Goal: Use online tool/utility: Utilize a website feature to perform a specific function

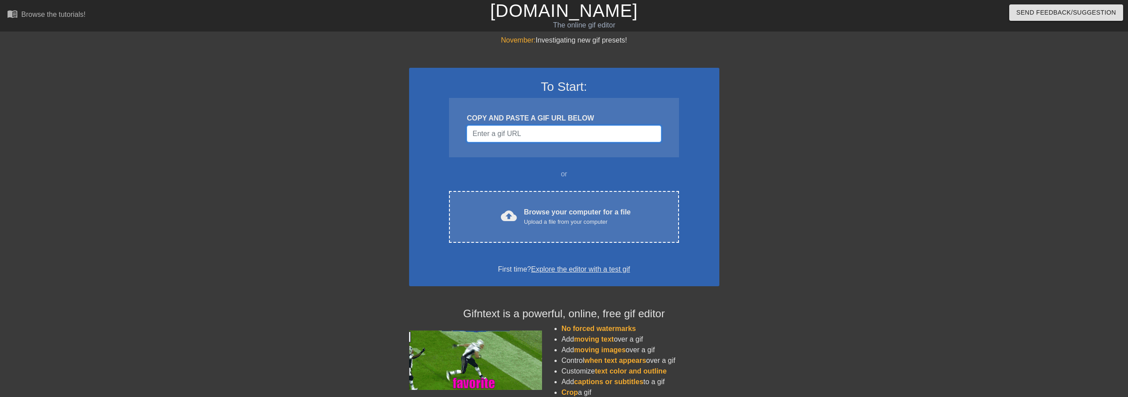
click at [542, 139] on input "Username" at bounding box center [564, 133] width 194 height 17
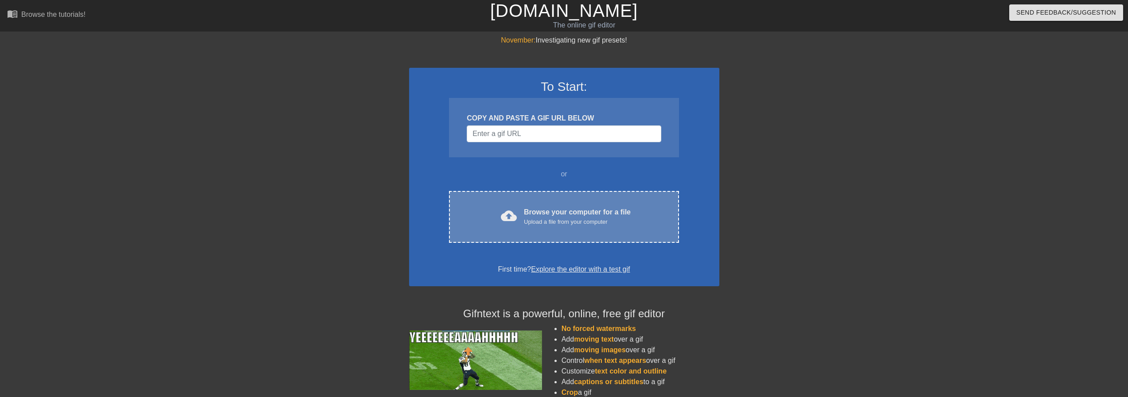
click at [548, 207] on div "Browse your computer for a file Upload a file from your computer" at bounding box center [577, 217] width 107 height 20
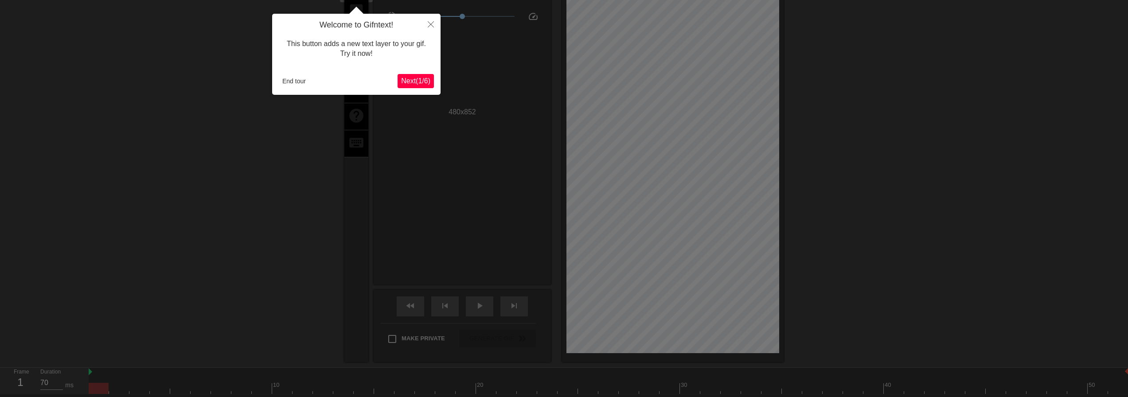
scroll to position [22, 0]
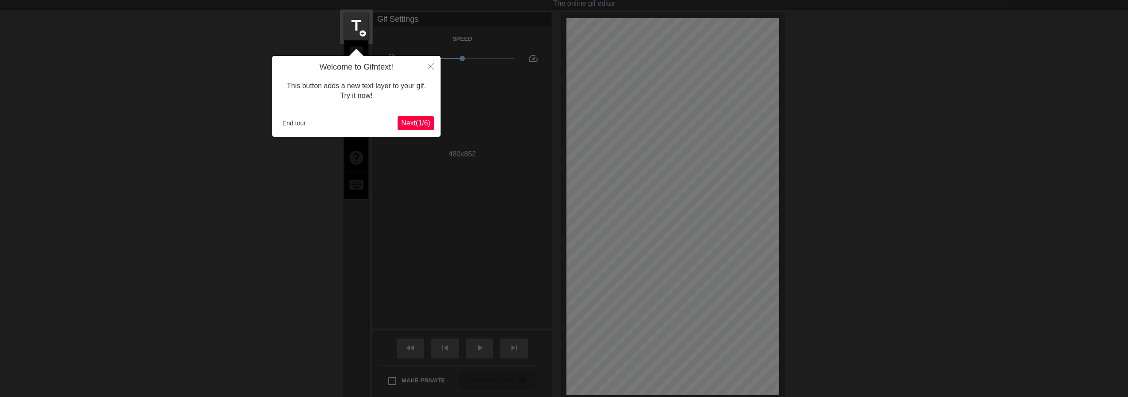
click at [412, 123] on span "Next ( 1 / 6 )" at bounding box center [415, 123] width 29 height 8
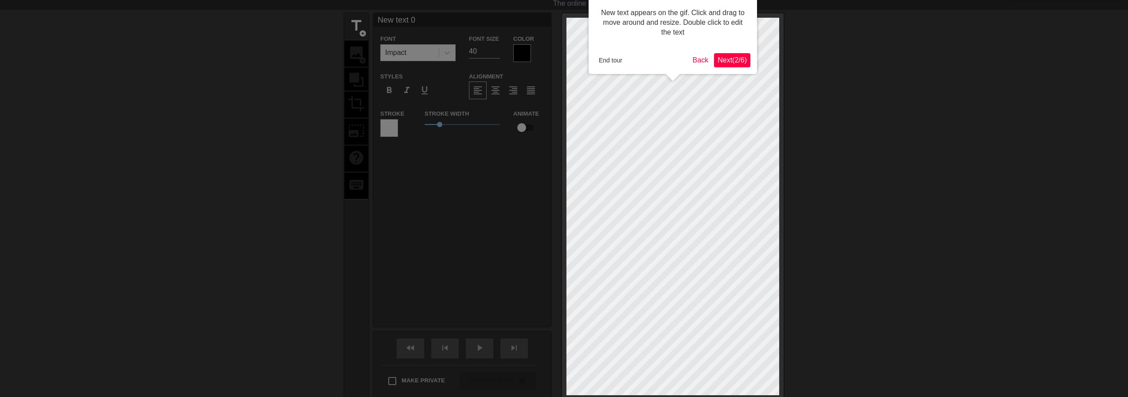
scroll to position [0, 0]
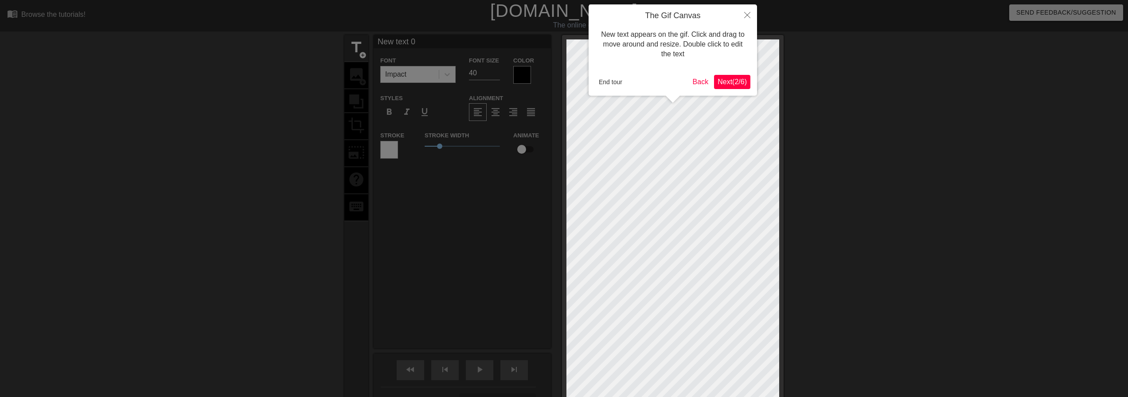
click at [724, 78] on span "Next ( 2 / 6 )" at bounding box center [732, 82] width 29 height 8
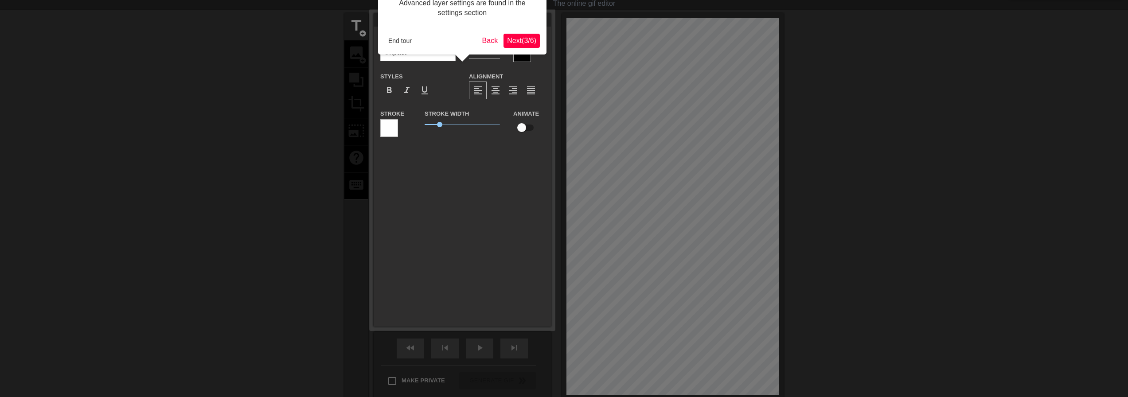
click at [525, 41] on span "Next ( 3 / 6 )" at bounding box center [521, 41] width 29 height 8
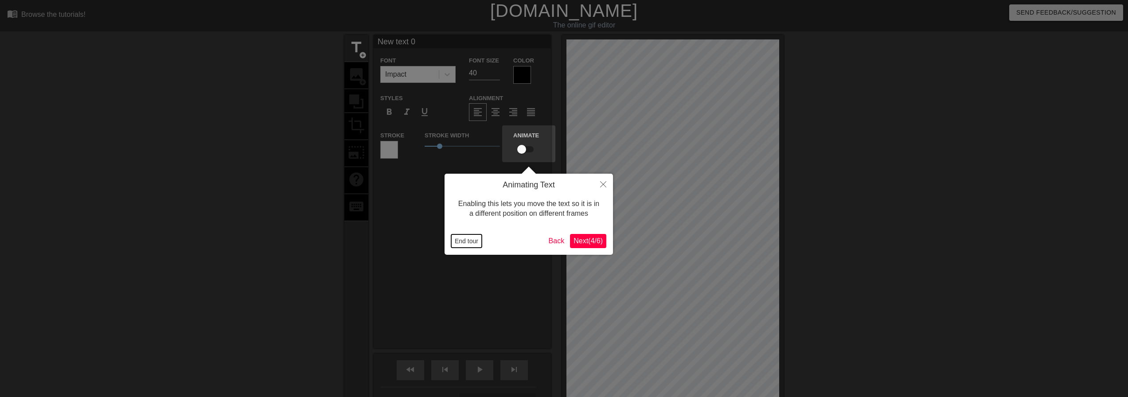
click at [474, 246] on button "End tour" at bounding box center [466, 241] width 31 height 13
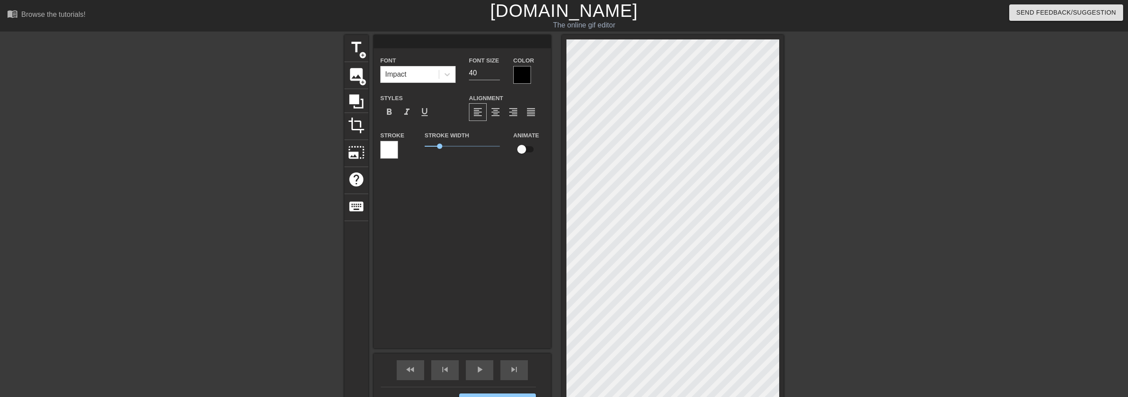
scroll to position [1, 1]
type input "Y"
type textarea "Y"
type input "Yo"
type textarea "Yo"
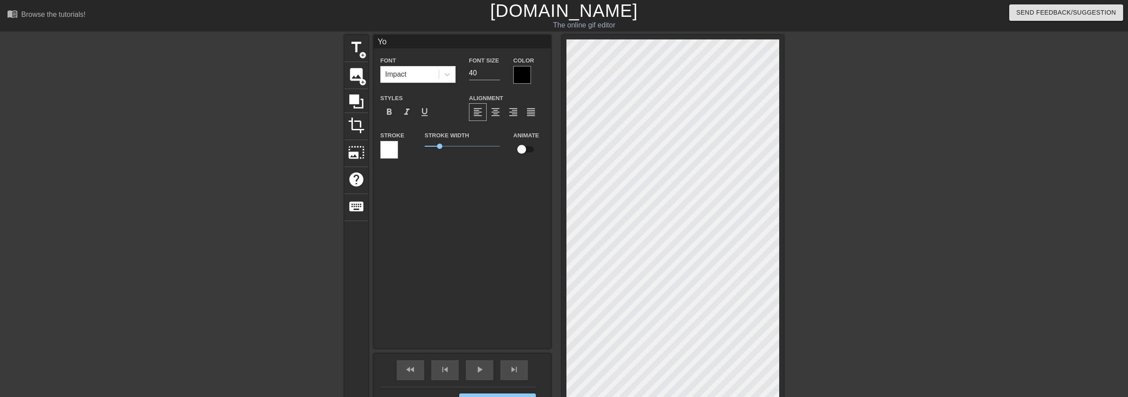
type input "You"
type textarea "You"
type input "Your"
type textarea "Your"
type input "Your"
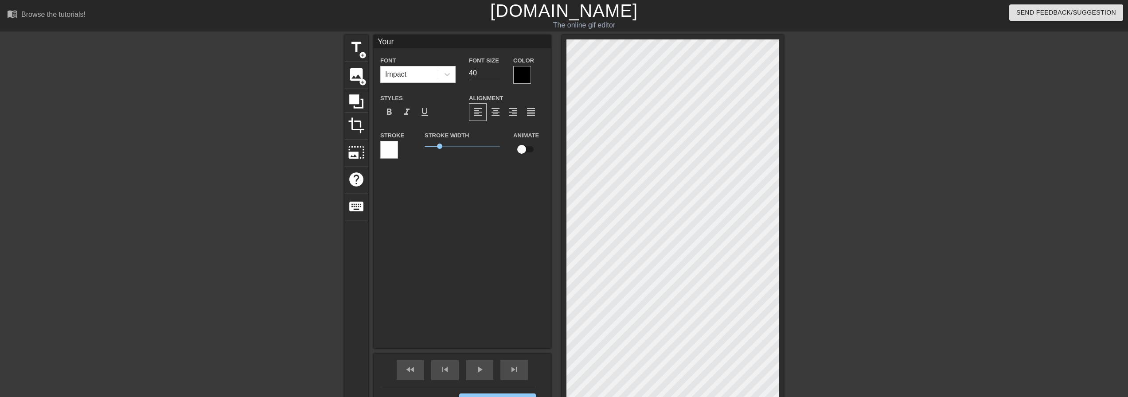
type textarea "Your"
type input "Your o"
type textarea "Your o"
type input "Your on"
type textarea "Your on"
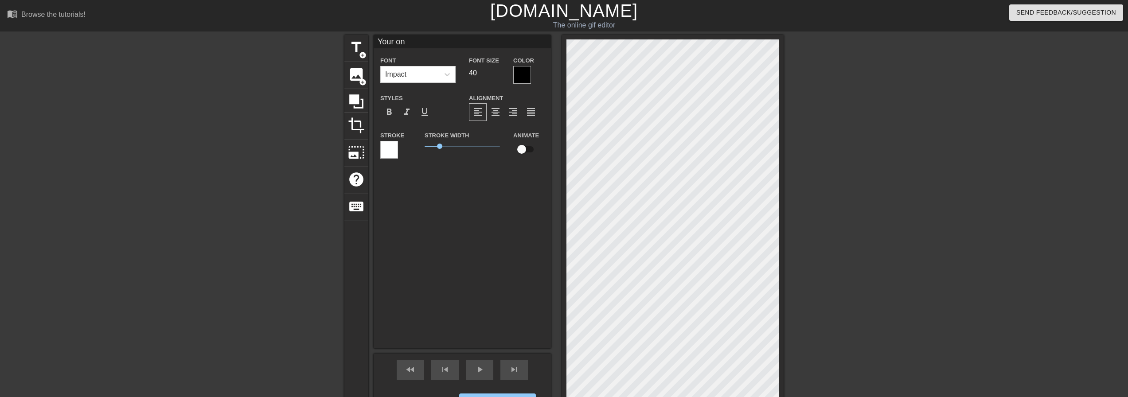
type input "Your on"
type textarea "Your on"
type input "Your on"
type textarea "Your on"
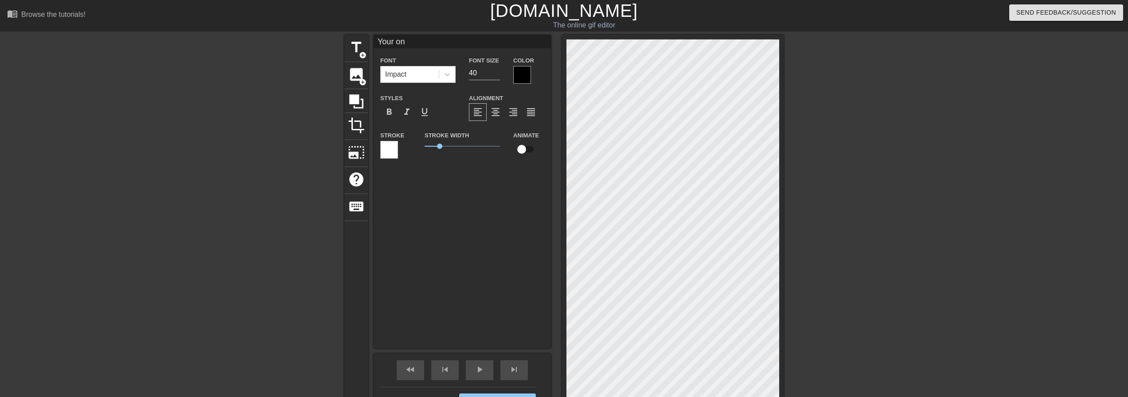
type input "Your o"
type textarea "Your o"
type input "Your"
type textarea "Your"
type input "Your"
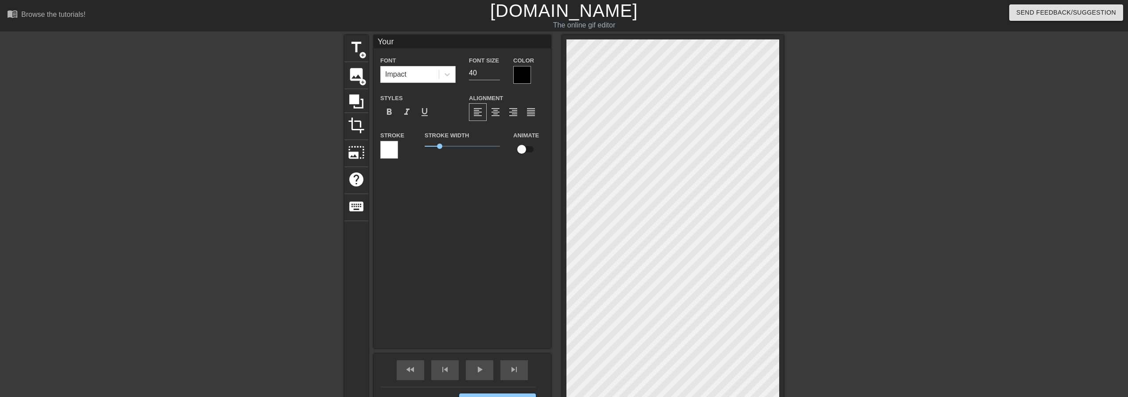
type textarea "Your"
type input "You"
type textarea "You"
type input "Yo"
type textarea "Yo"
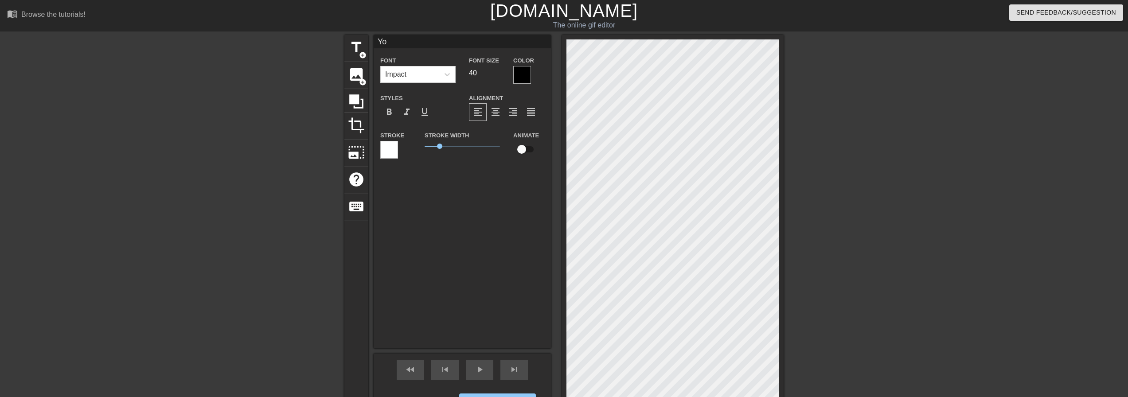
type input "Y"
type textarea "Y"
type input "P"
type textarea "P"
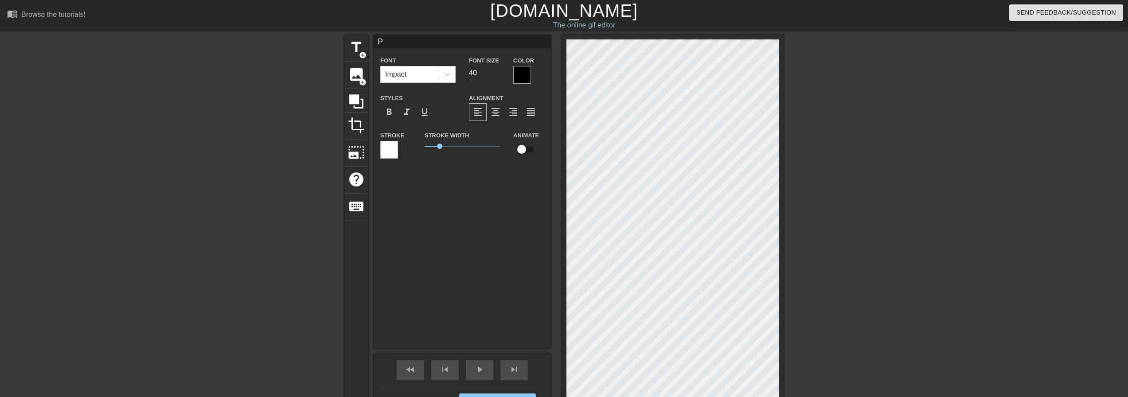
type input "PO"
type textarea "PO"
type input "POV"
type textarea "POV"
type input "POV:"
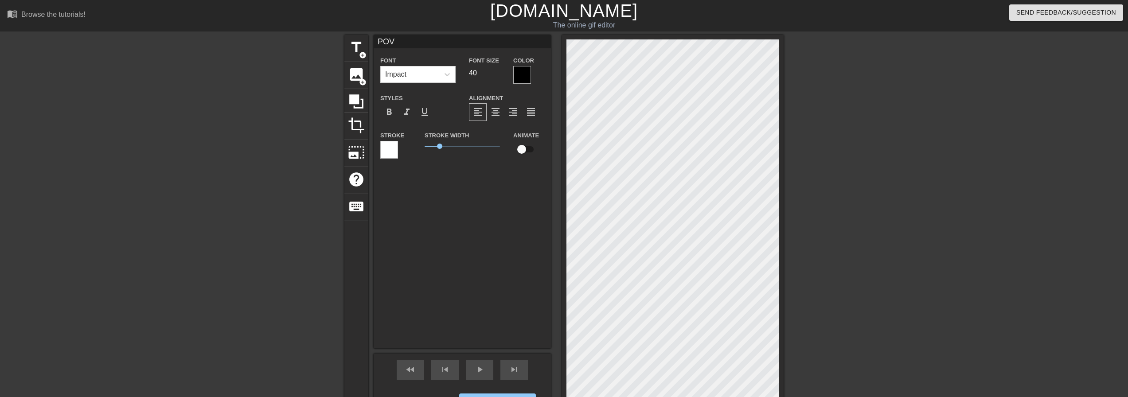
type textarea "POV:"
type input "POV"
type textarea "POV"
type input "PO"
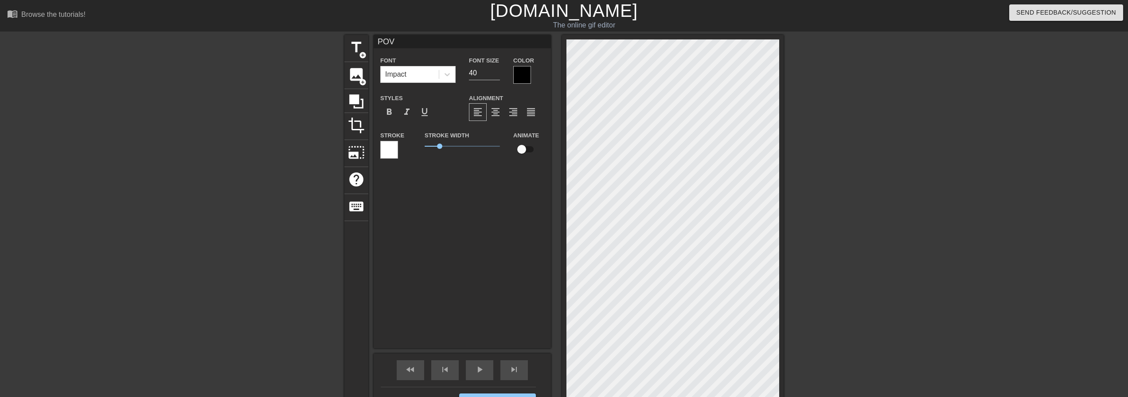
type textarea "PO"
type input "P"
type textarea "P"
type input "P"
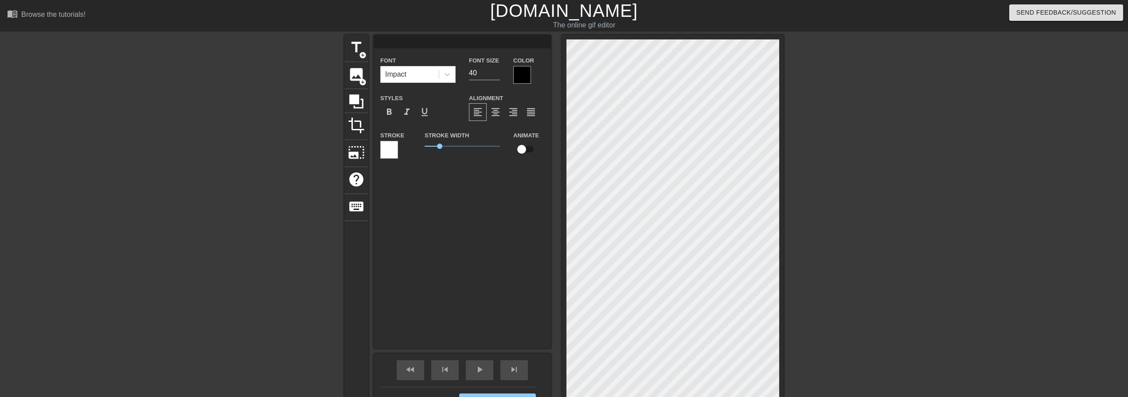
type textarea "P"
type input "Po"
type textarea "Po"
type input "P"
type textarea "P"
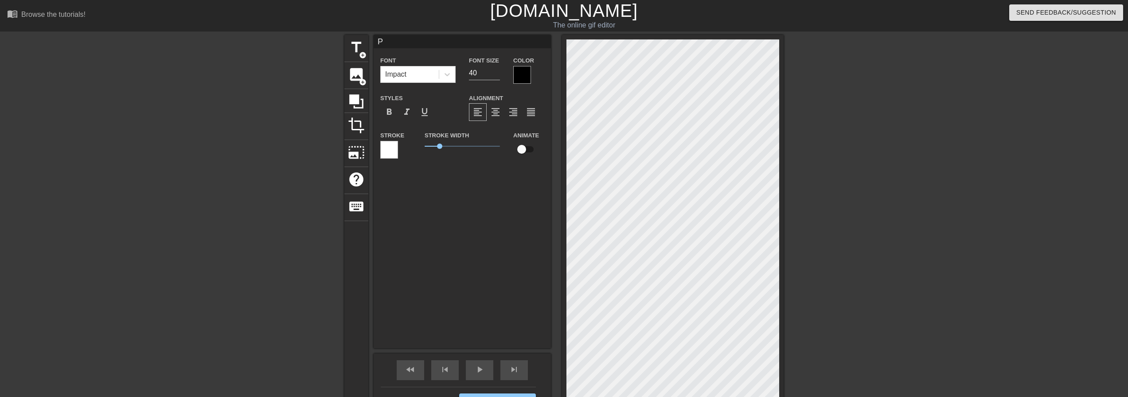
type input "PO"
type textarea "PO"
type input "PON"
type textarea "PON"
type input "PONG"
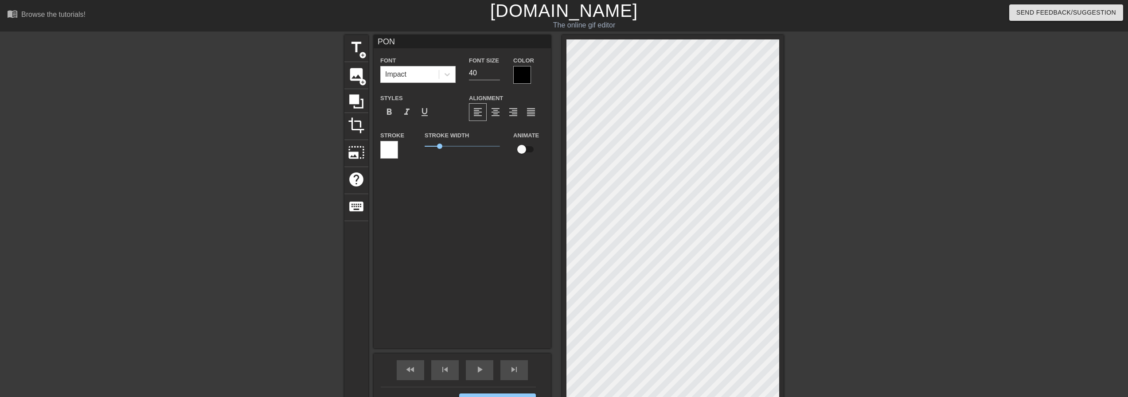
type textarea "PONG"
type input "PONG"
type textarea "PONG"
type input "PONG P"
type textarea "PONG P"
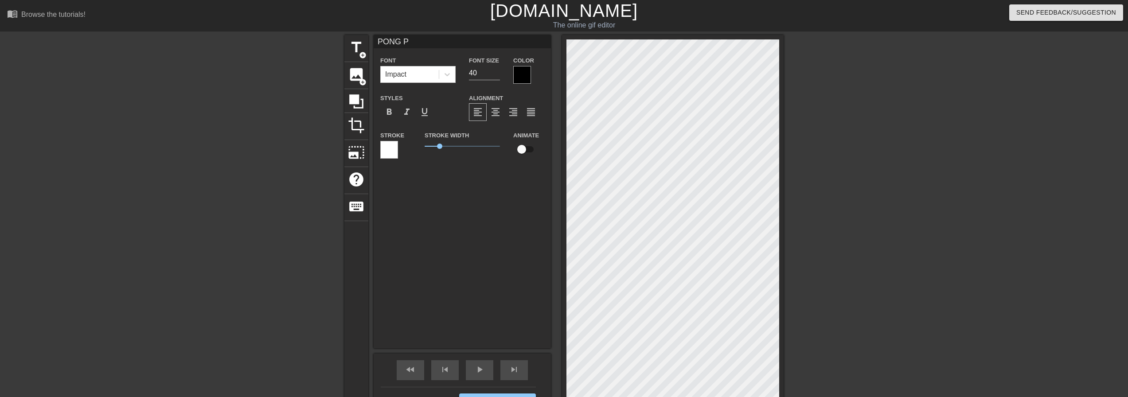
type input "PONG PA"
type textarea "PONG PA"
type input "PONG PAG"
type textarea "PONG PAG"
type input "PONG PAGE"
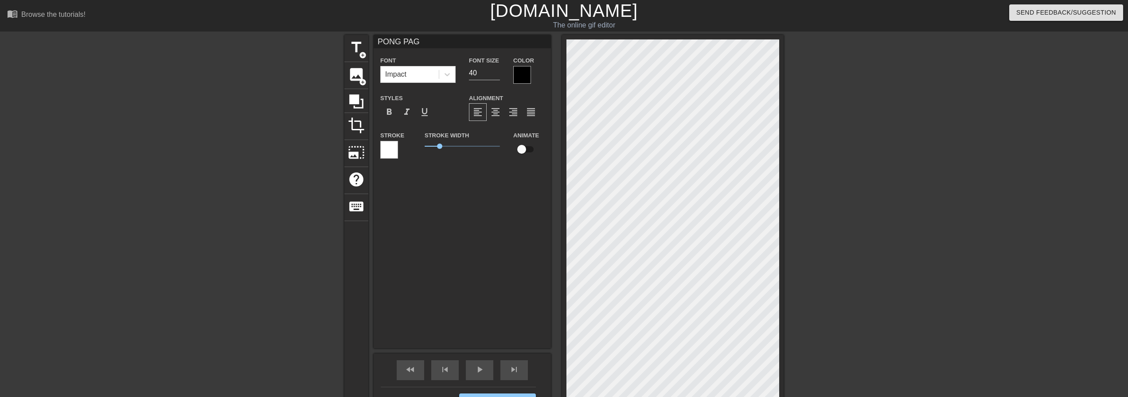
type textarea "PONG PAGE"
type input "PONG PAGER"
type textarea "PONG PAGER"
type input "PONG PAGER"
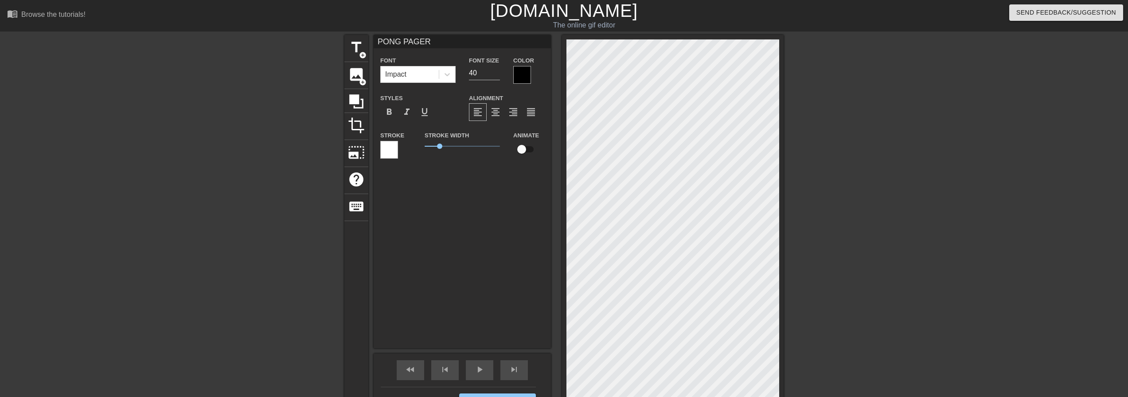
type textarea "PONG PAGER"
type input "PONG PAGER G"
type textarea "PONG PAGER G"
type input "PONG PAGER GO"
type textarea "PONG PAGER GO"
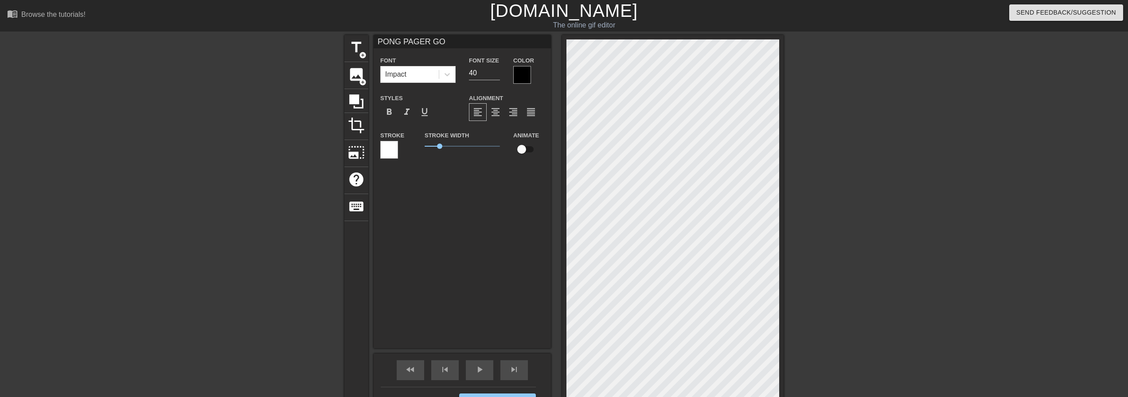
type input "PONG PAGER GOE"
type textarea "PONG PAGER GOE"
type input "PONG PAGER GOES"
type textarea "PONG PAGER GOES"
type input "PONG PAGER GOES"
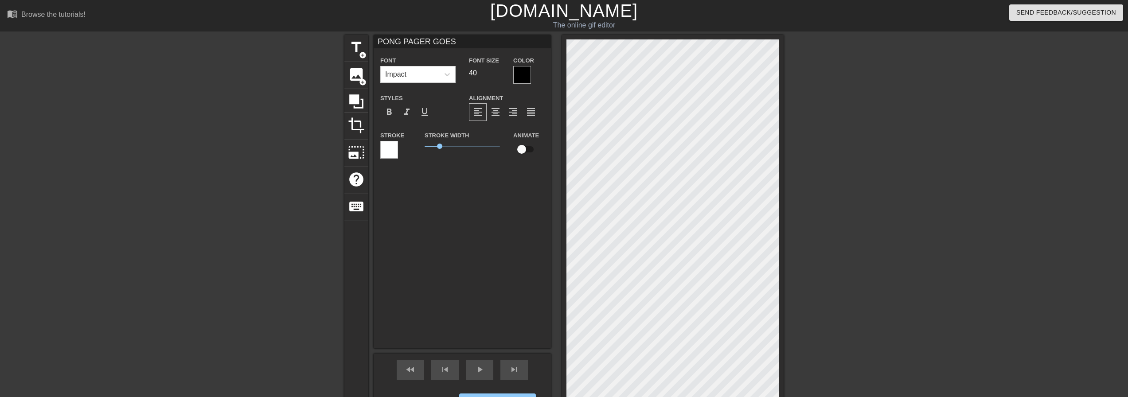
type textarea "PONG PAGER GOES"
type input "PONG PAGER GOES O"
type textarea "PONG PAGER GOES O"
type input "PONG PAGER GOES OF"
type textarea "PONG PAGER GOES OF"
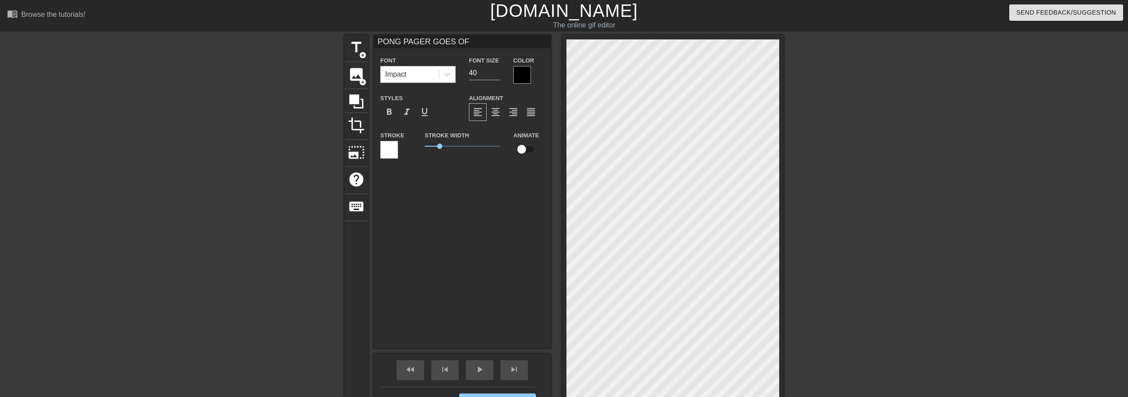
scroll to position [1, 4]
type input "PONG PAGER GOES OFF"
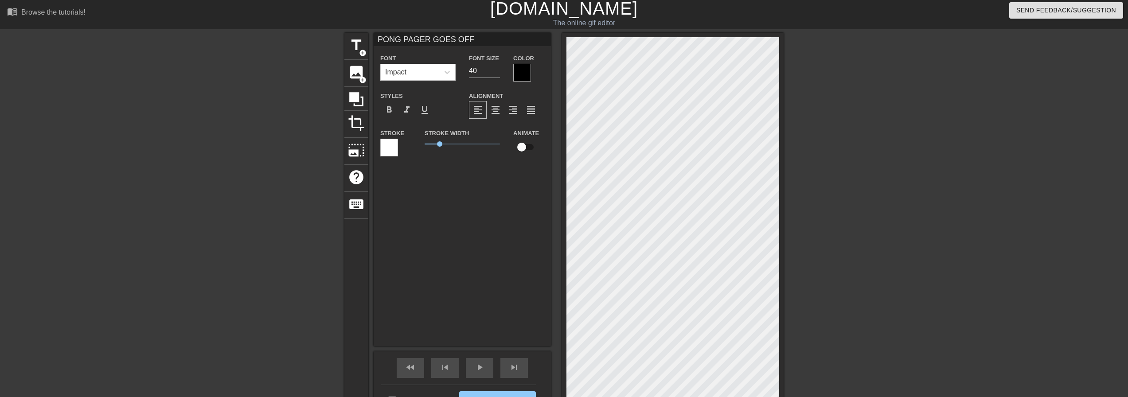
scroll to position [0, 0]
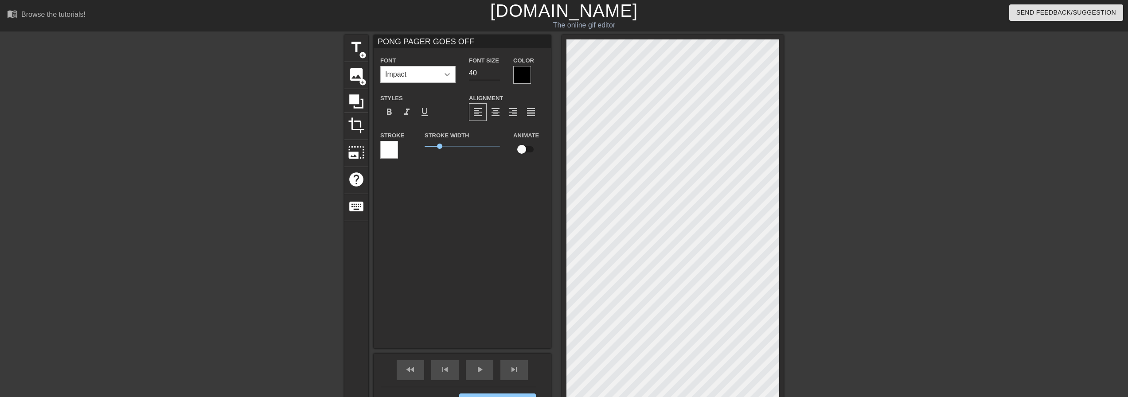
type textarea "PONG PAGER GOES OFF"
click at [443, 74] on icon at bounding box center [447, 74] width 9 height 9
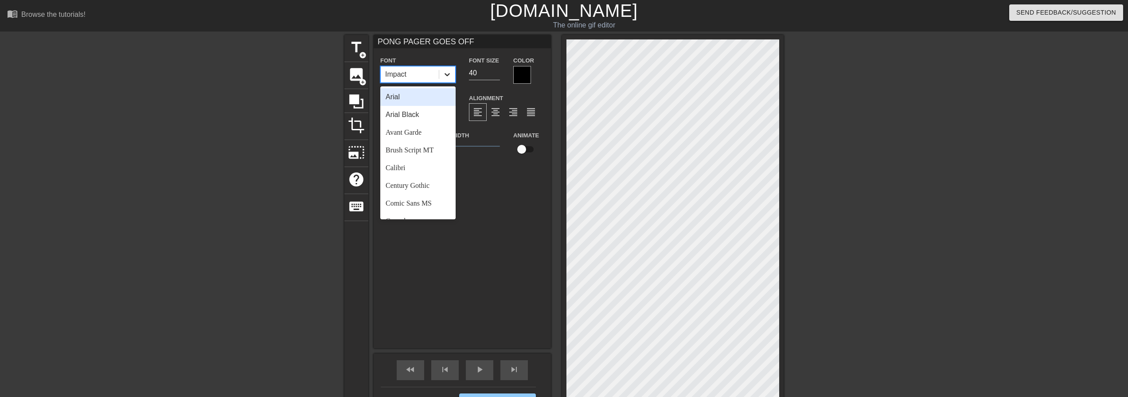
click at [443, 74] on icon at bounding box center [447, 74] width 9 height 9
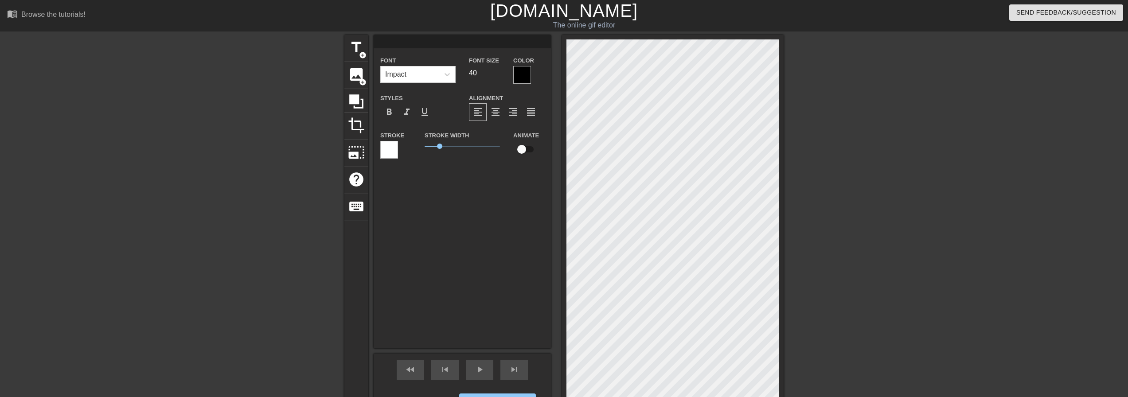
scroll to position [1, 1]
type input "P"
type textarea "P"
type input "PO"
type textarea "PO"
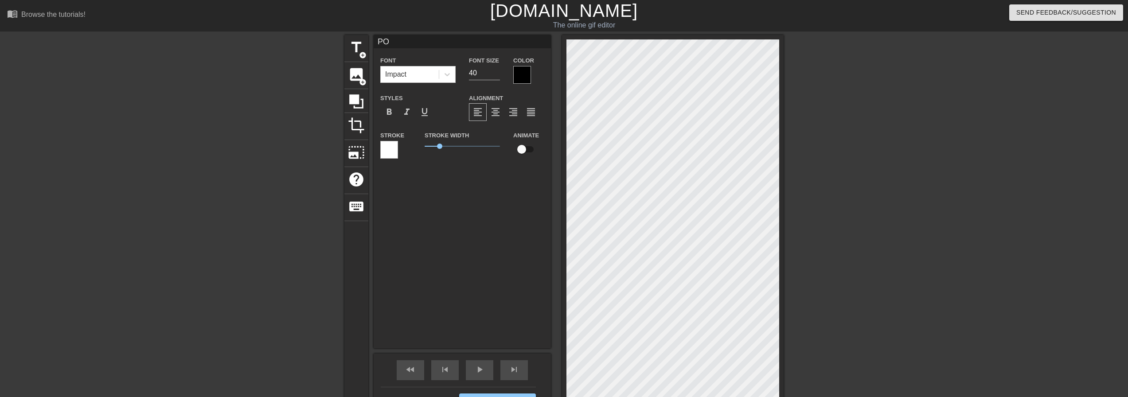
type input "PON"
type textarea "PON"
type input "PONG"
type textarea "PONG"
type input "PONG"
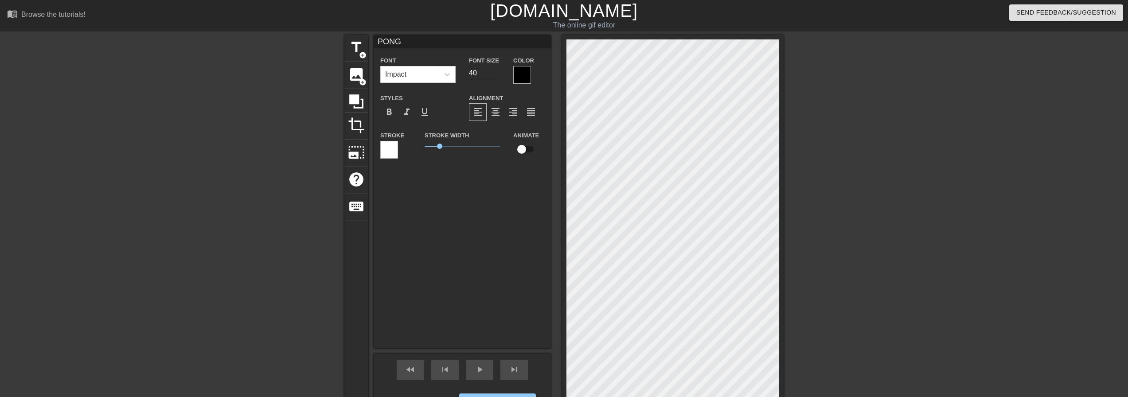
type textarea "PONG"
type input "PONG P"
type textarea "PONG P"
type input "PONG PA"
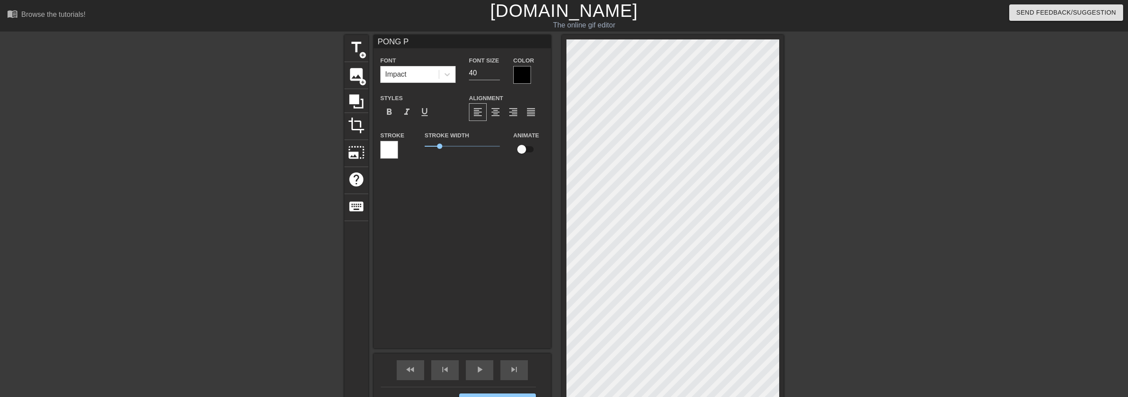
type textarea "PONG PA"
type input "PONG PAG"
type textarea "PONG PAG"
type input "PONG PAGE"
type textarea "PONG PAGE"
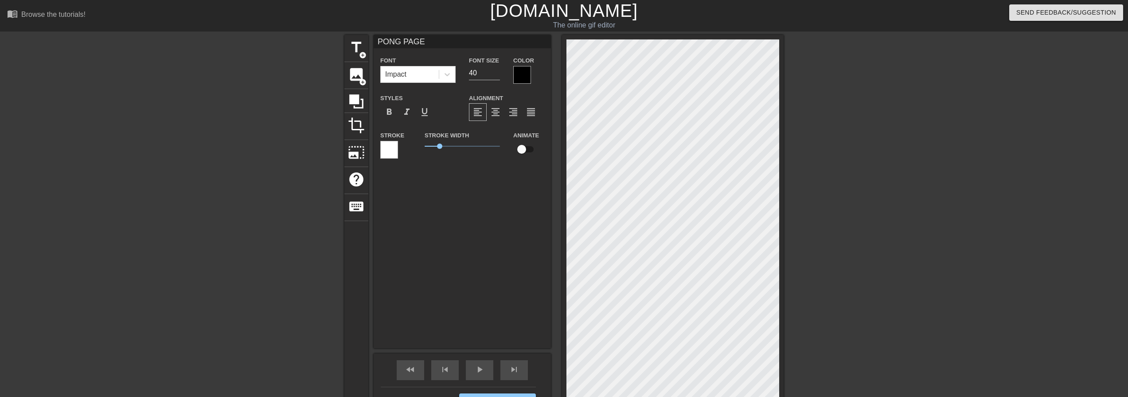
type input "PONG PAGER"
type textarea "PONG PAGER"
type input "PONG PAGER"
type textarea "PONG PAGER"
type input "PONG PAGER G"
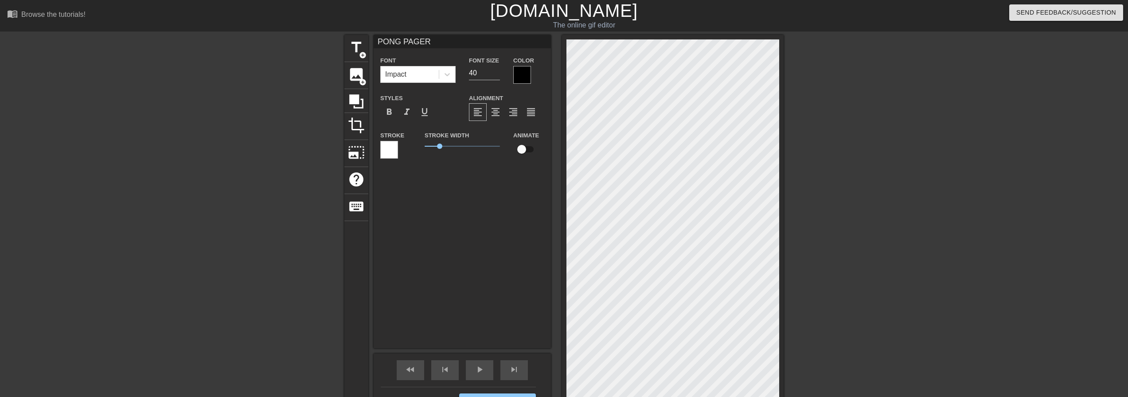
type textarea "PONG PAGER G"
type input "PONG PAGER GO"
type textarea "PONG PAGER GO"
type input "PONG PAGER GOE"
type textarea "PONG PAGER GOE"
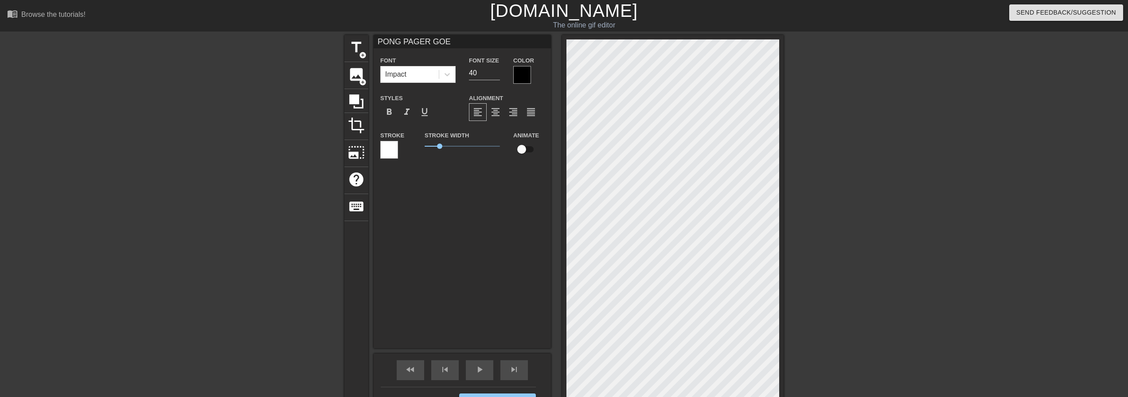
type input "PONG PAGER GOES"
type textarea "PONG PAGER GOES"
type input "PONG PAGER GOES"
type textarea "PONG PAGER GOES"
type input "PONG PAGER GOES O"
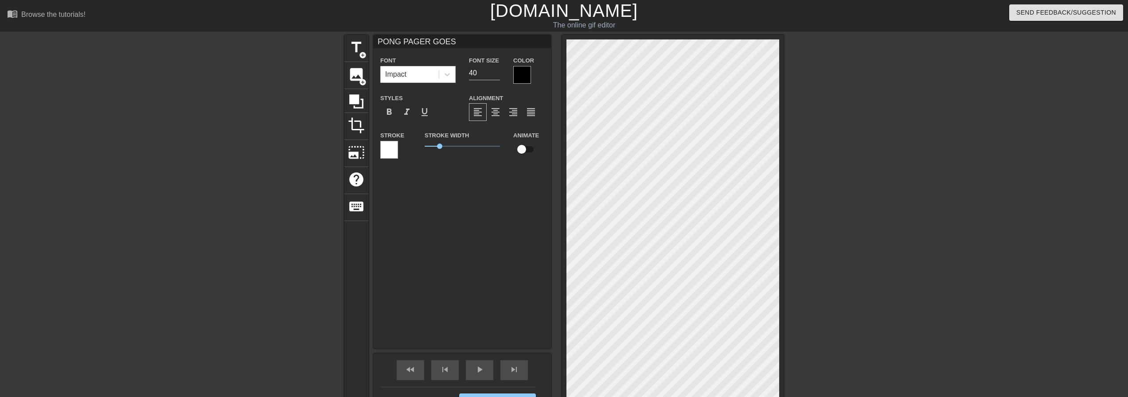
type textarea "PONG PAGER GOES O"
type input "PONG PAGER GOES OF"
type textarea "PONG PAGER GOES OF"
type input "PONG PAGER GOES OFF"
type textarea "PONG PAGER GOES OFF"
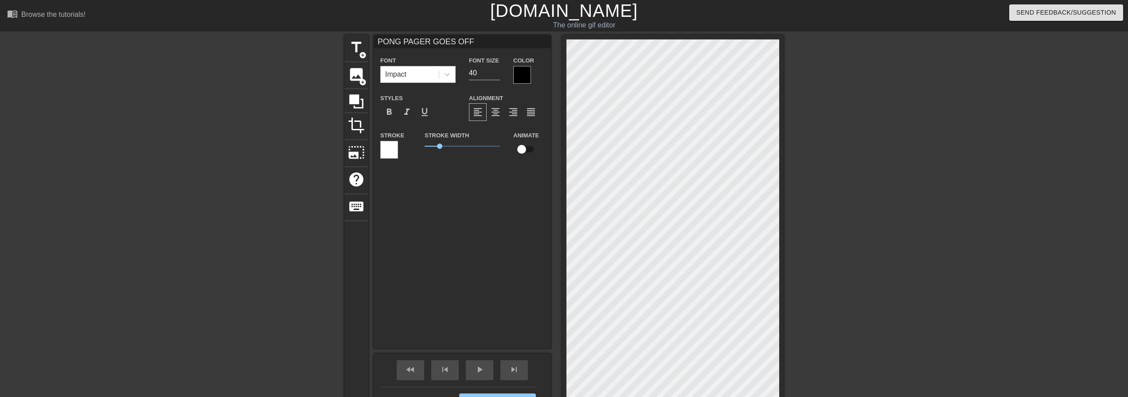
type input "PONG PAGER GOES OFF"
type textarea "PONG PAGER GOES OFF"
type input "PONG PAGER GOES OFF W"
type textarea "PONG PAGER GOES OFF W"
type input "PONG PAGER GOES OFF WH"
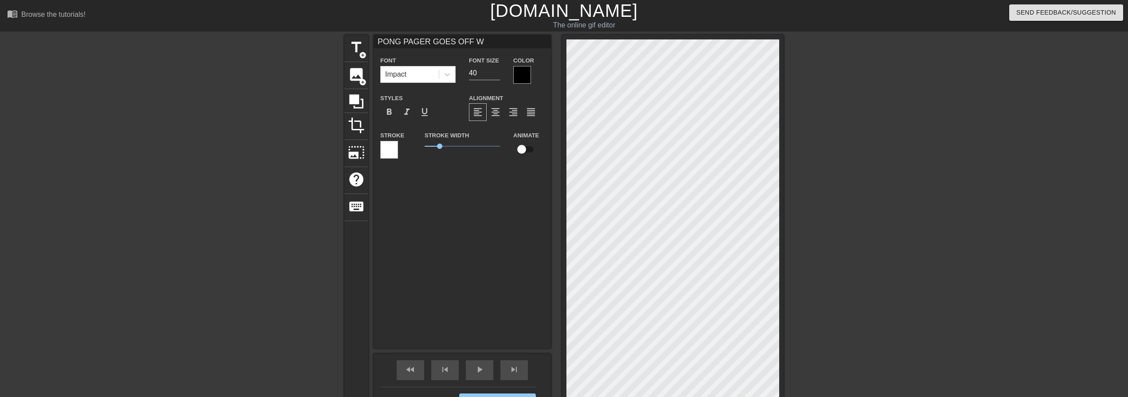
type textarea "PONG PAGER GOES OFF WH"
type input "PONG PAGER GOES OFF WHI"
type textarea "PONG PAGER GOES OFF WHI"
type input "PONG PAGER GOES OFF WHIL"
type textarea "PONG PAGER GOES OFF WHIL"
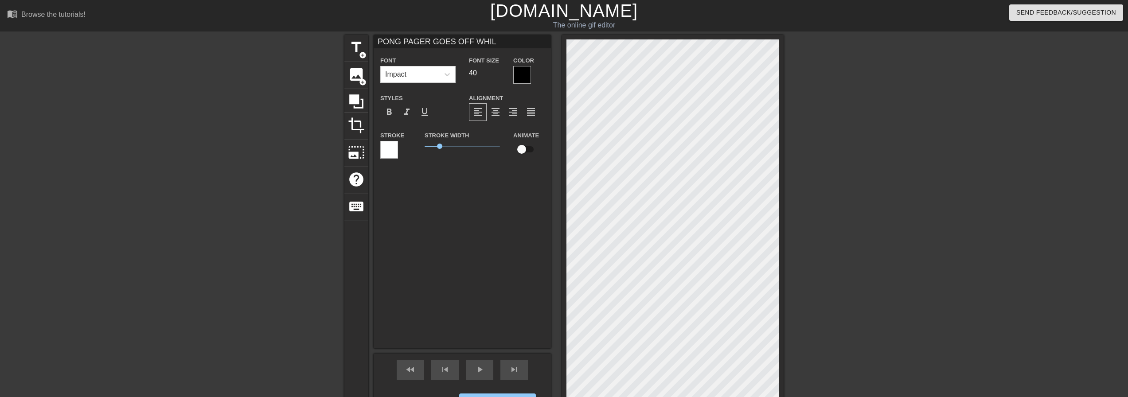
type input "PONG PAGER GOES OFF WHILE"
type textarea "PONG PAGER GOES OFF WHILE"
type input "PONG PAGER GOES OFF WHILE"
type textarea "PONG PAGER GOES OFF WHILE"
type input "PONG PAGER GOES OFF WHILE O"
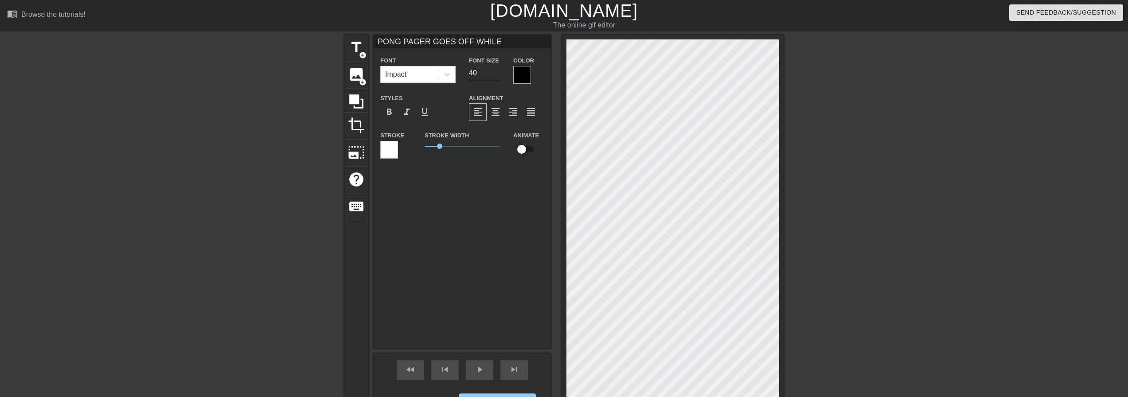
type textarea "PONG PAGER GOES OFF WHILE O"
type input "PONG PAGER GOES OFF WHILE OO"
type textarea "PONG PAGER GOES OFF WHILE OO"
type input "PONG PAGER GOES OFF WHILE OOT"
type textarea "PONG PAGER GOES OFF WHILE OOT"
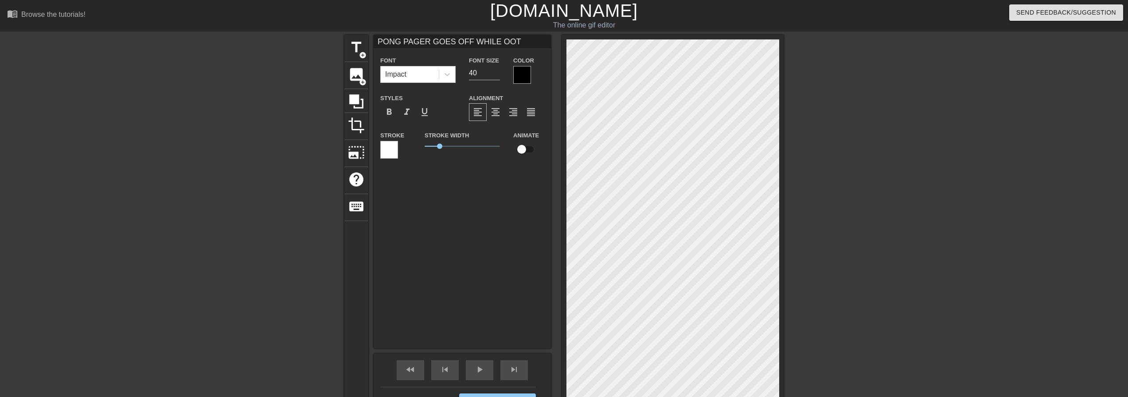
scroll to position [1, 7]
type input "PONG PAGER GOES OFF WHILE OOTO"
type textarea "PONG PAGER GOES OFF WHILE OOTO"
click at [500, 116] on span "format_align_center" at bounding box center [495, 112] width 11 height 11
click at [499, 113] on span "format_align_center" at bounding box center [495, 112] width 11 height 11
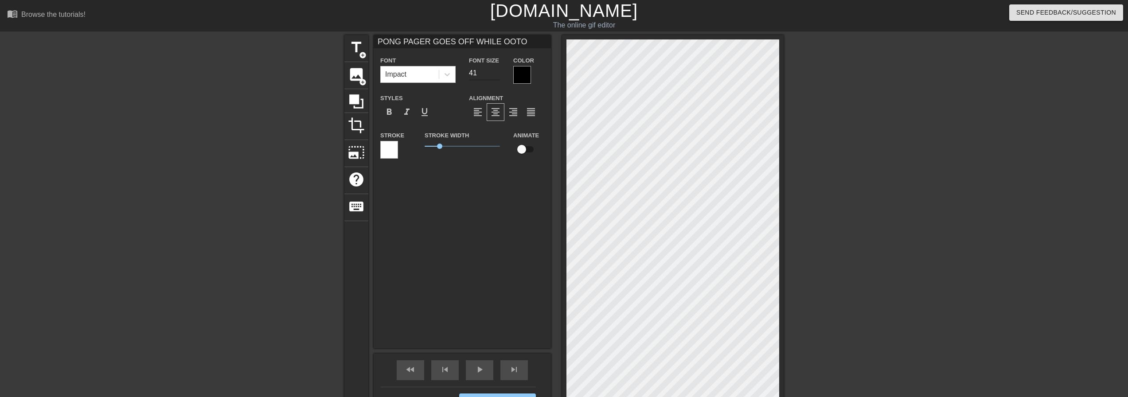
click at [495, 72] on input "41" at bounding box center [484, 73] width 31 height 14
click at [495, 76] on input "40" at bounding box center [484, 73] width 31 height 14
click at [495, 76] on input "39" at bounding box center [484, 73] width 31 height 14
type input "32"
click at [495, 76] on input "32" at bounding box center [484, 73] width 31 height 14
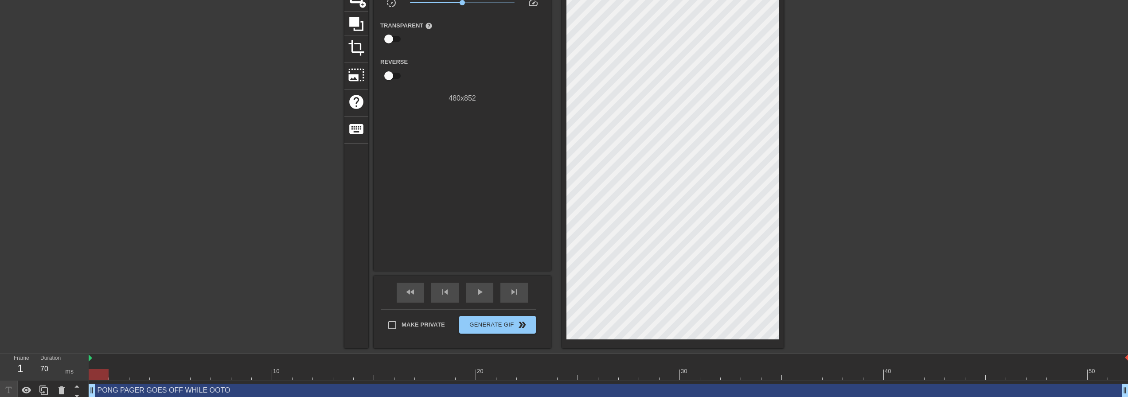
scroll to position [83, 0]
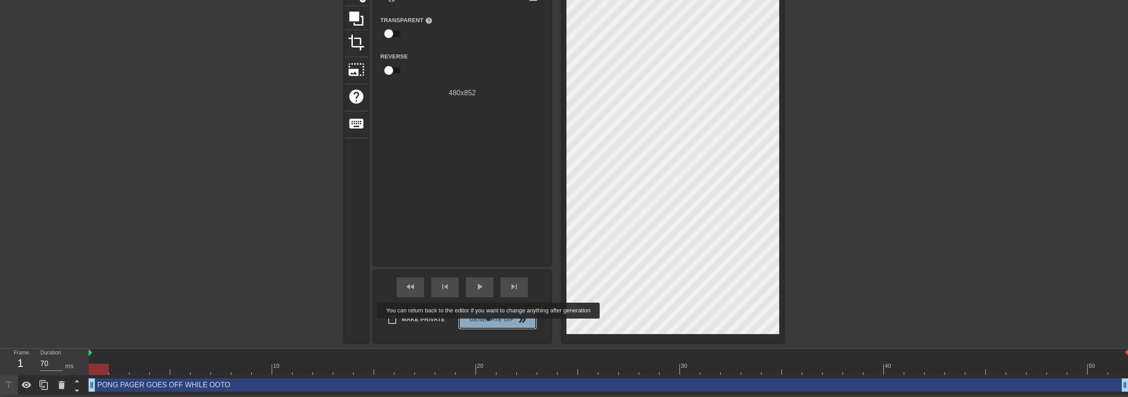
click at [490, 325] on button "Generate Gif double_arrow" at bounding box center [497, 320] width 77 height 18
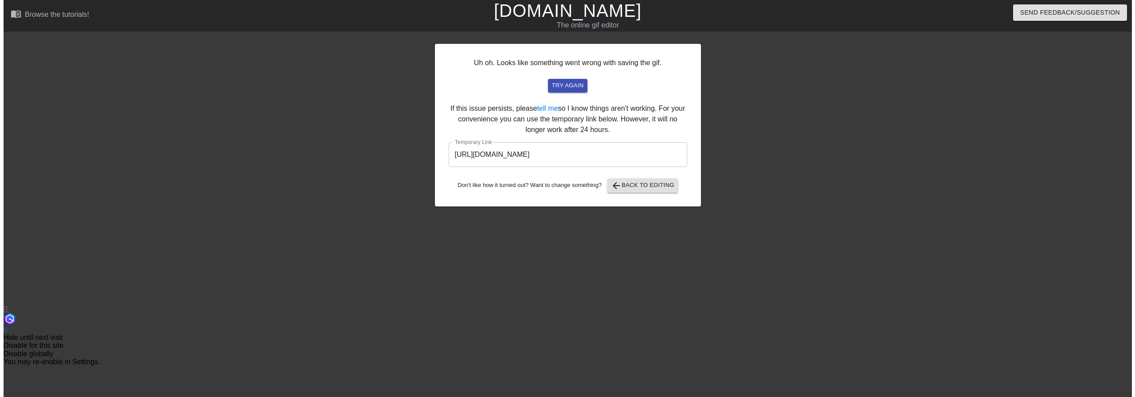
scroll to position [0, 0]
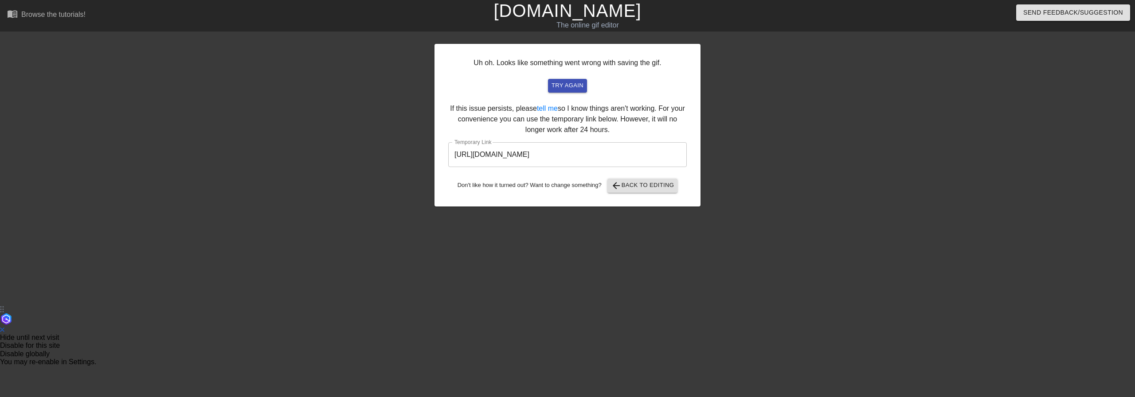
click at [509, 155] on input "[URL][DOMAIN_NAME]" at bounding box center [567, 154] width 239 height 25
